Goal: Information Seeking & Learning: Learn about a topic

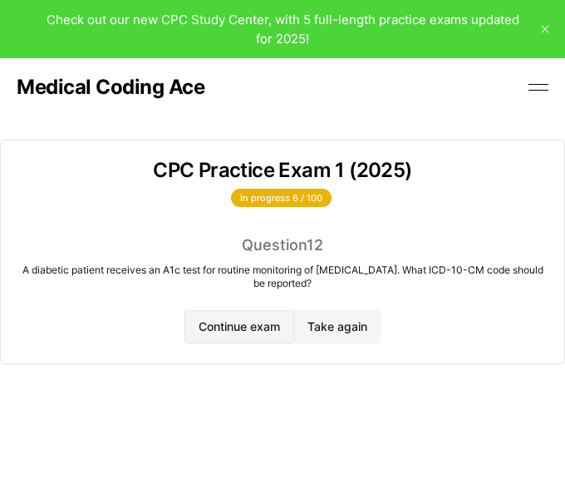
click at [268, 323] on button "Continue exam" at bounding box center [239, 326] width 110 height 33
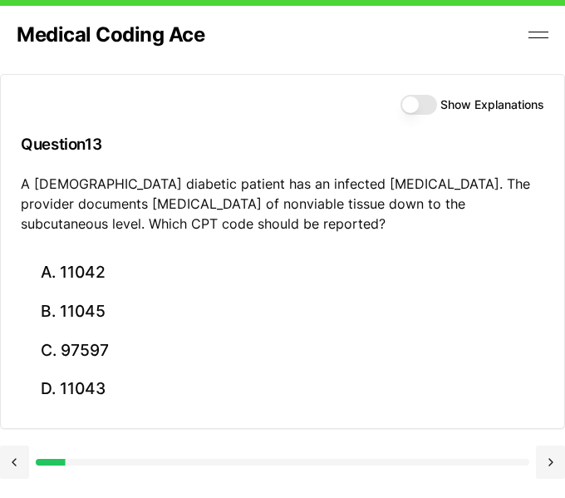
scroll to position [51, 0]
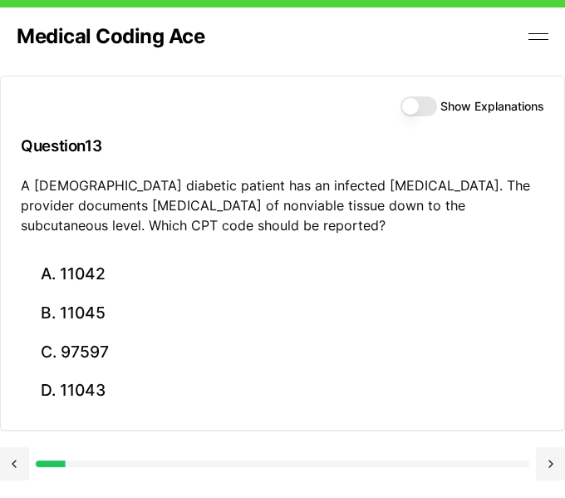
click at [412, 102] on button "Show Explanations" at bounding box center [419, 106] width 37 height 20
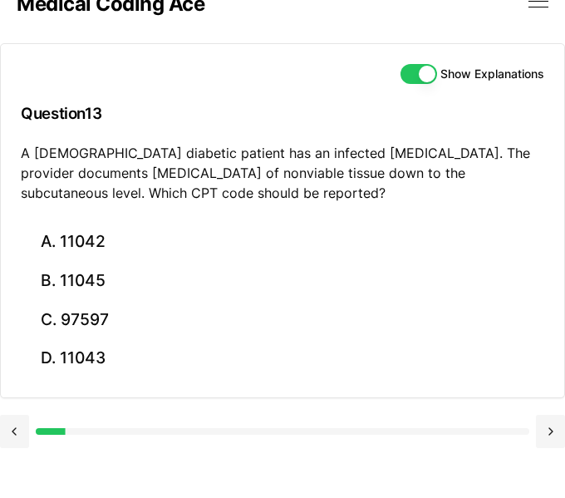
scroll to position [86, 0]
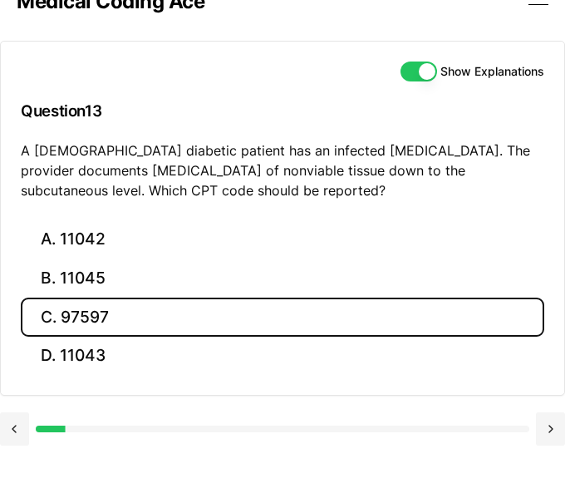
click at [60, 317] on button "C. 97597" at bounding box center [283, 316] width 524 height 39
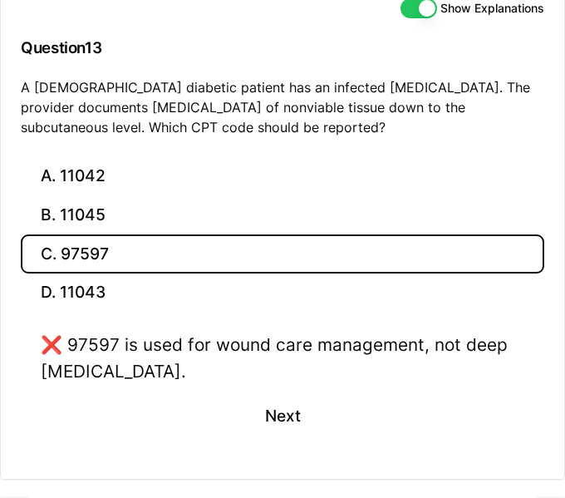
scroll to position [150, 0]
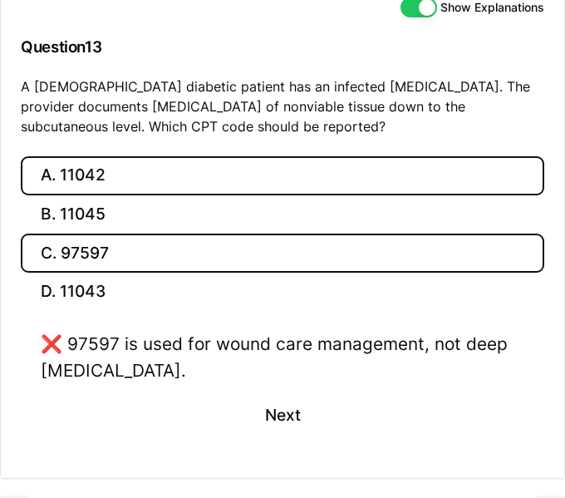
click at [127, 178] on button "A. 11042" at bounding box center [283, 175] width 524 height 39
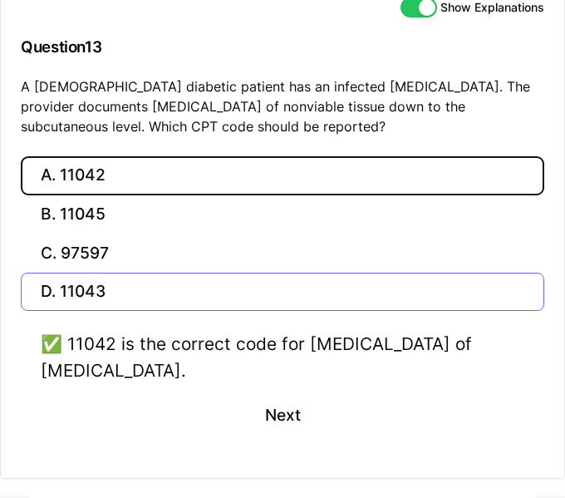
scroll to position [194, 0]
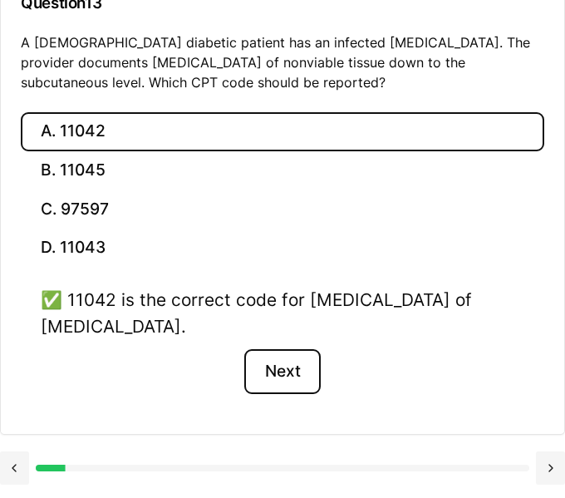
click at [296, 373] on button "Next" at bounding box center [282, 371] width 76 height 45
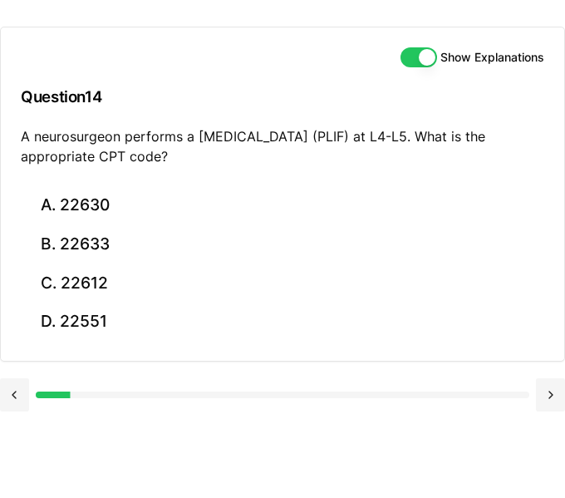
scroll to position [100, 0]
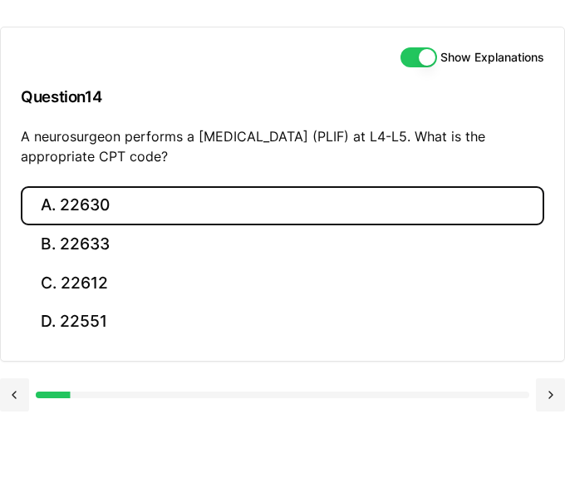
click at [191, 191] on button "A. 22630" at bounding box center [283, 205] width 524 height 39
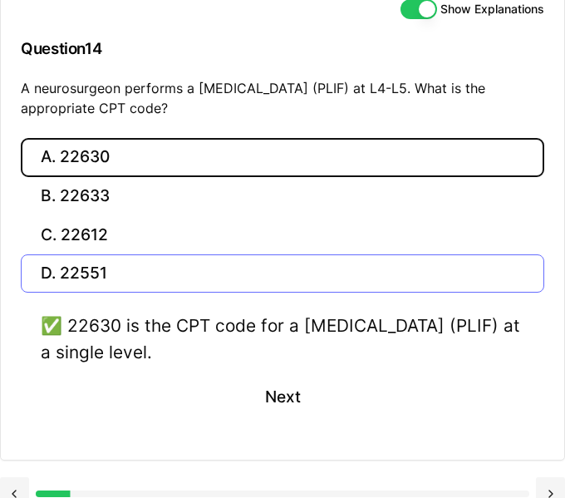
scroll to position [154, 0]
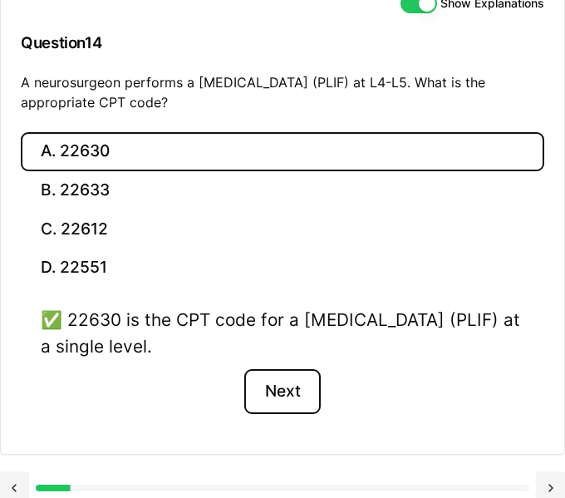
click at [296, 385] on button "Next" at bounding box center [282, 391] width 76 height 45
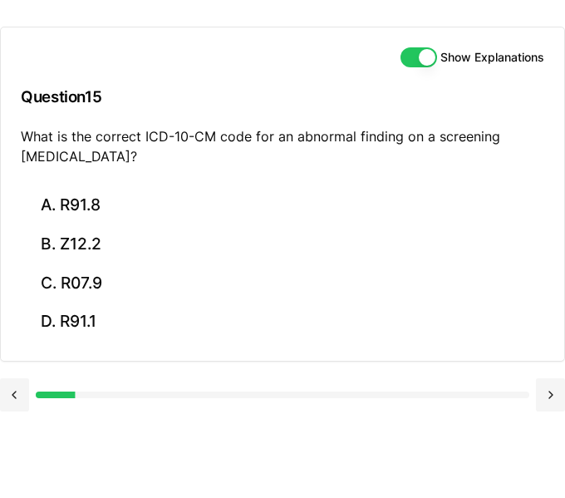
scroll to position [100, 0]
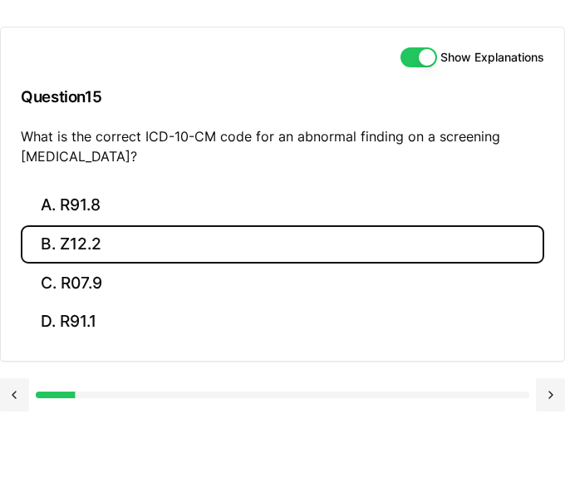
click at [148, 251] on button "B. Z12.2" at bounding box center [283, 244] width 524 height 39
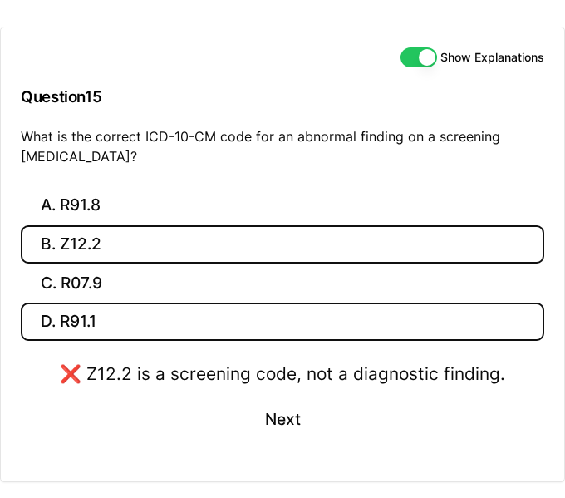
click at [172, 304] on button "D. R91.1" at bounding box center [283, 321] width 524 height 39
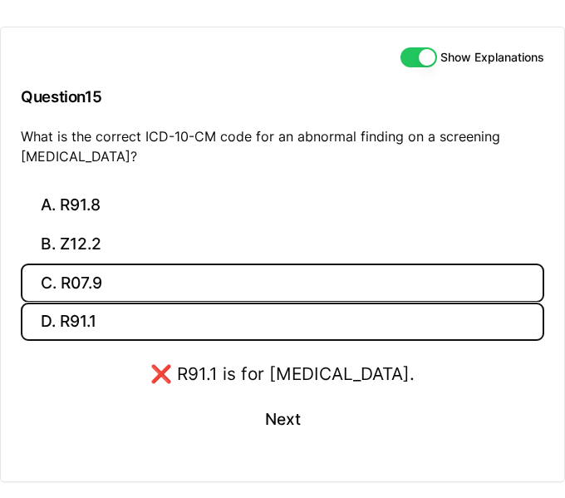
click at [172, 281] on button "C. R07.9" at bounding box center [283, 282] width 524 height 39
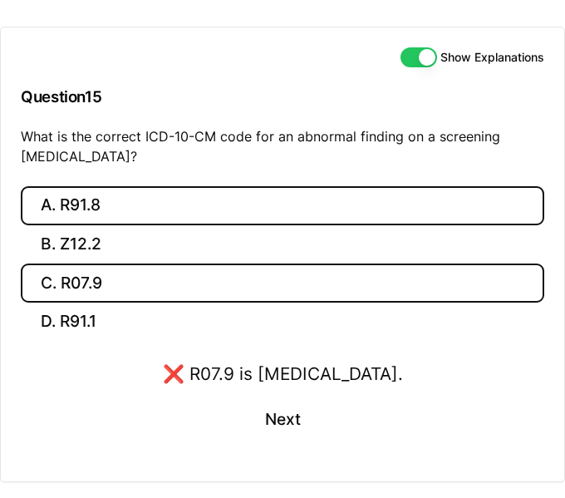
click at [169, 216] on button "A. R91.8" at bounding box center [283, 205] width 524 height 39
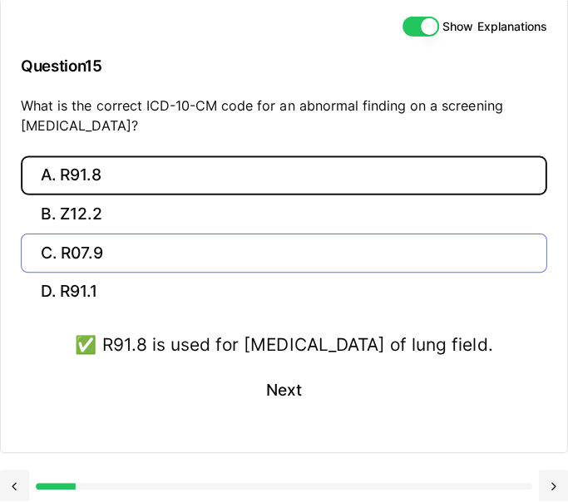
scroll to position [136, 0]
